Goal: Use online tool/utility

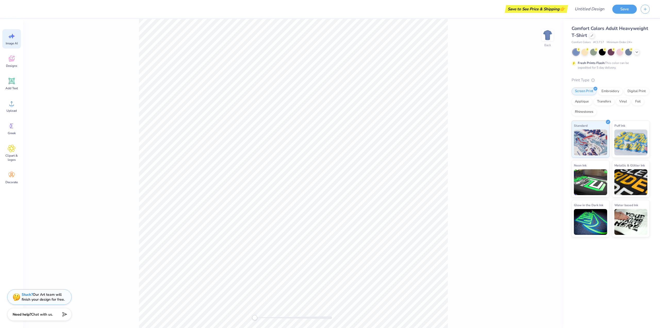
drag, startPoint x: 11, startPoint y: 55, endPoint x: 17, endPoint y: 39, distance: 17.1
click at [11, 55] on icon at bounding box center [12, 59] width 8 height 8
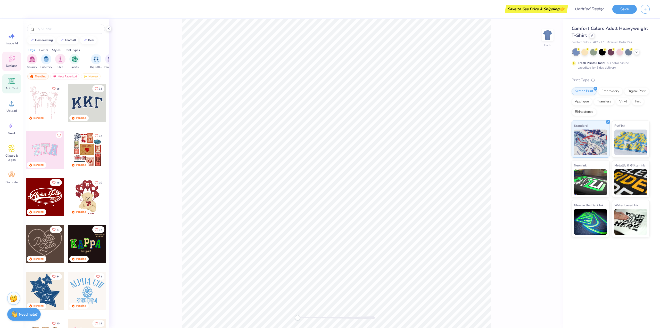
click at [15, 84] on icon at bounding box center [12, 81] width 8 height 8
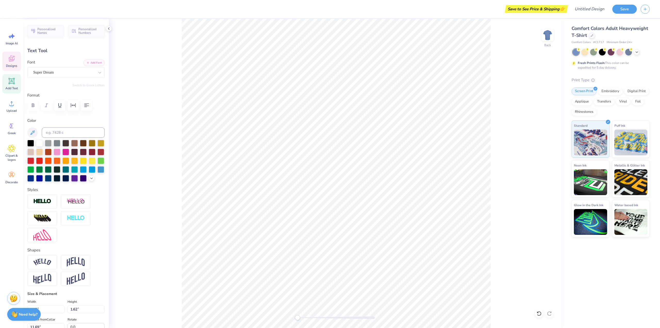
click at [11, 58] on icon at bounding box center [12, 59] width 8 height 8
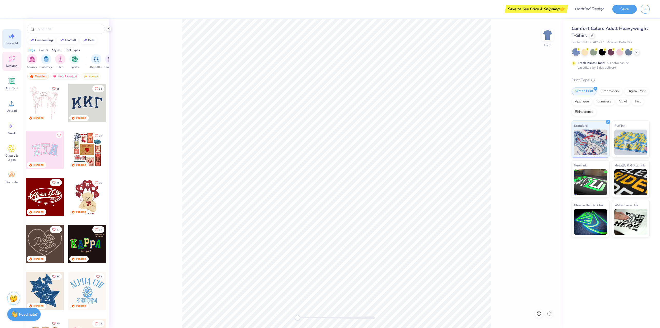
click at [13, 42] on span "Image AI" at bounding box center [12, 43] width 12 height 4
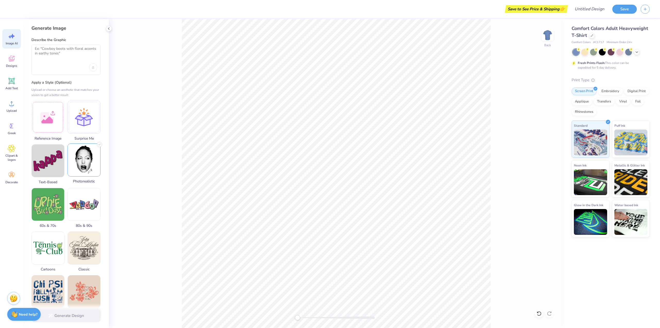
click at [84, 161] on img at bounding box center [84, 160] width 32 height 32
click at [64, 66] on div at bounding box center [66, 67] width 62 height 8
click at [61, 55] on textarea at bounding box center [66, 52] width 62 height 13
type textarea "Cowboy boots with Kappa"
click at [70, 315] on button "Generate Design" at bounding box center [65, 314] width 69 height 13
